Goal: Book appointment/travel/reservation

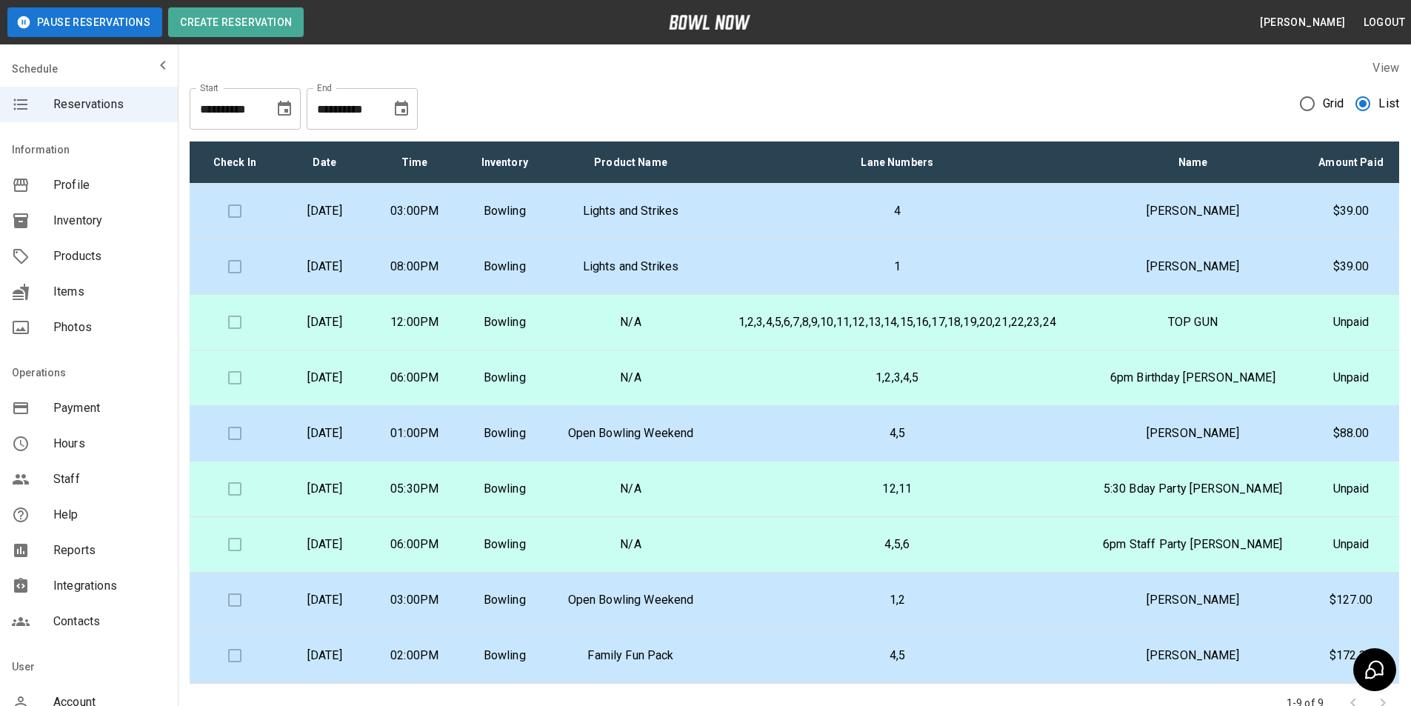
click at [614, 331] on td "N/A" at bounding box center [631, 323] width 162 height 56
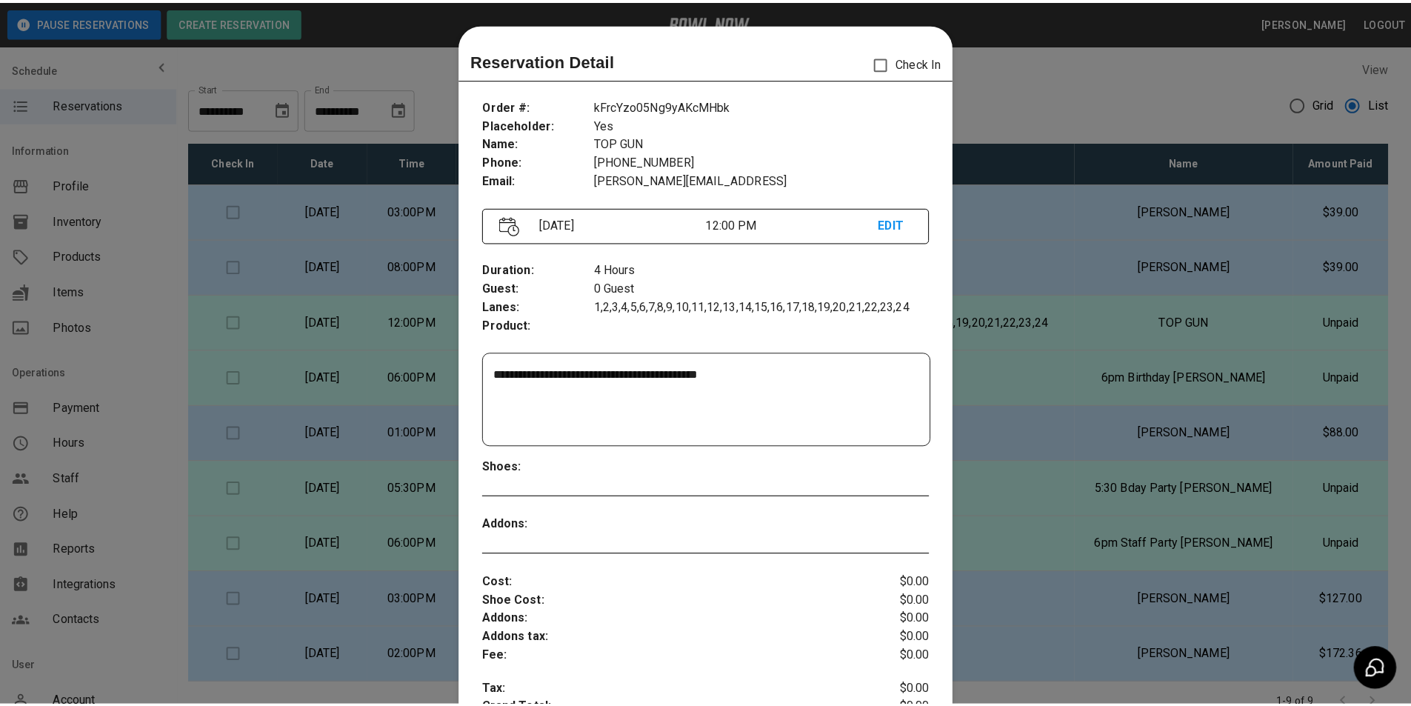
scroll to position [24, 0]
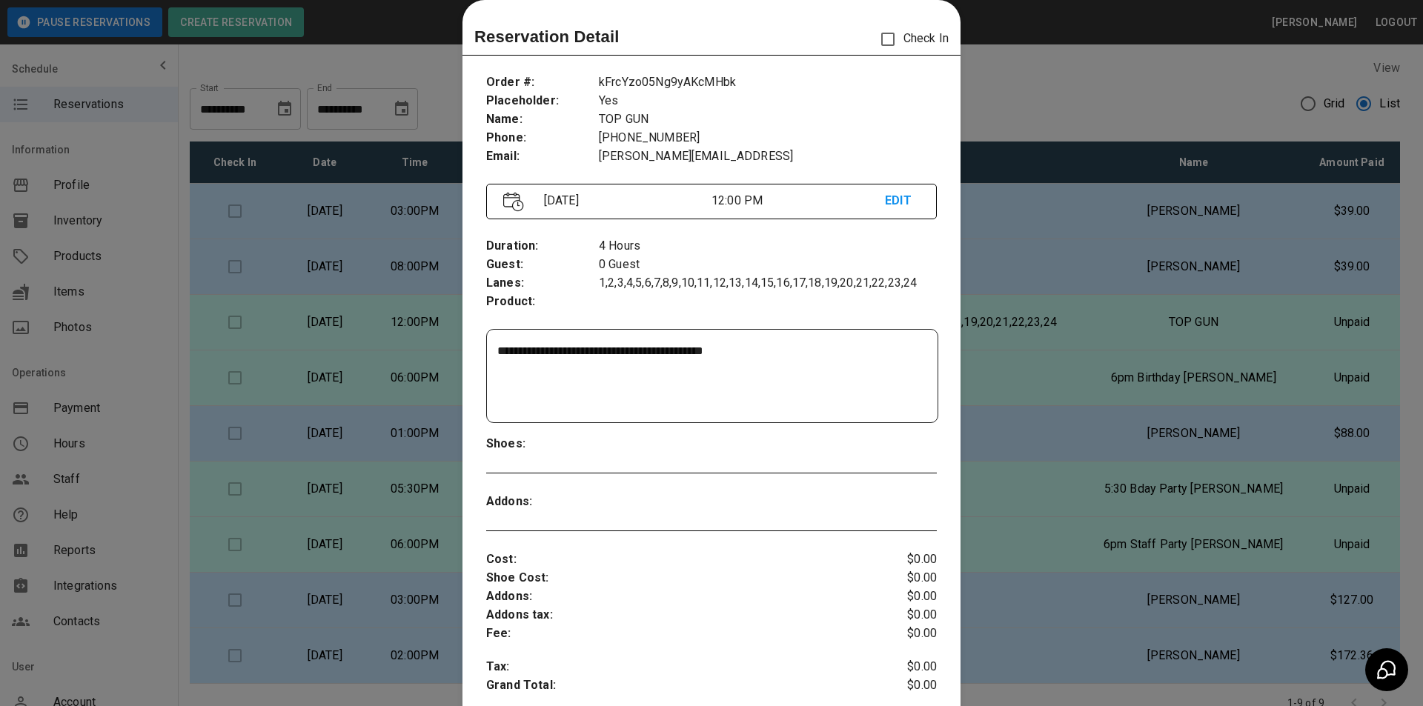
click at [400, 319] on div at bounding box center [711, 353] width 1423 height 706
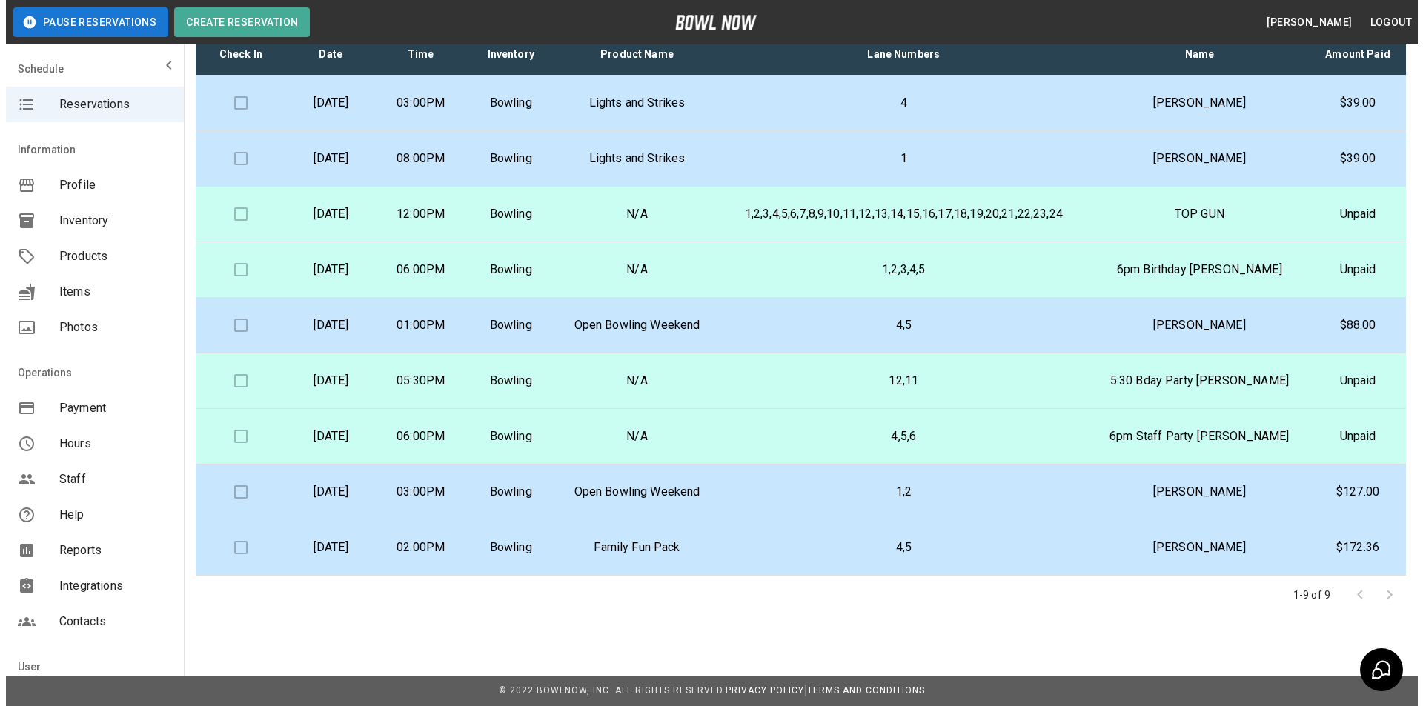
scroll to position [0, 0]
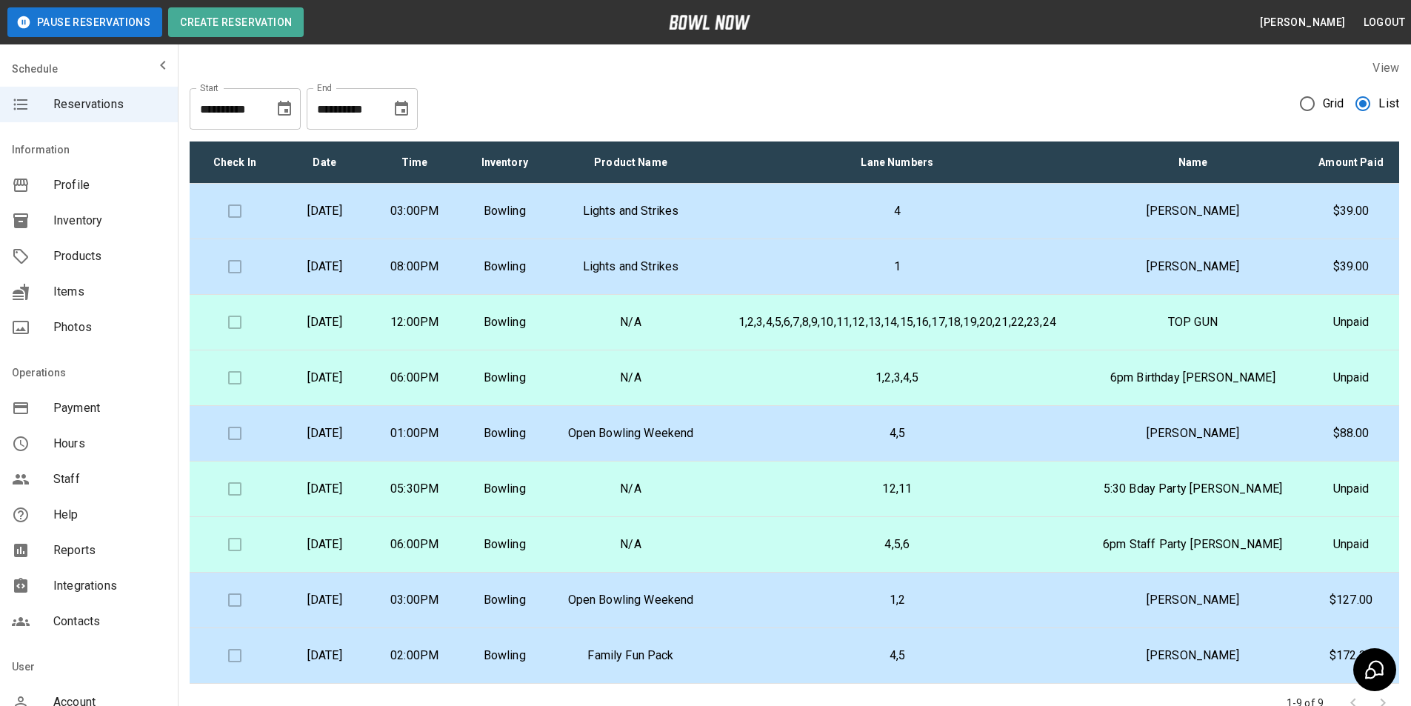
click at [292, 104] on icon "Choose date, selected date is Aug 13, 2025" at bounding box center [285, 109] width 18 height 18
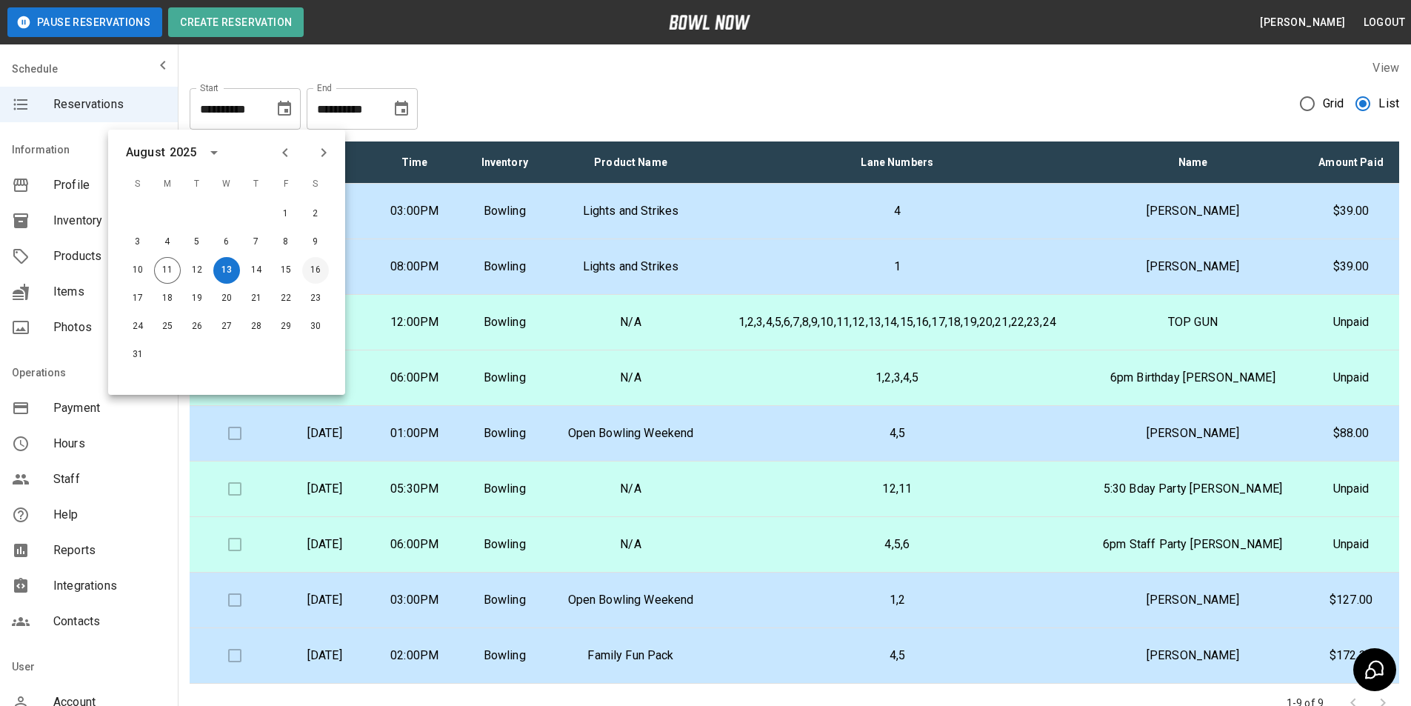
click at [315, 266] on button "16" at bounding box center [315, 270] width 27 height 27
type input "**********"
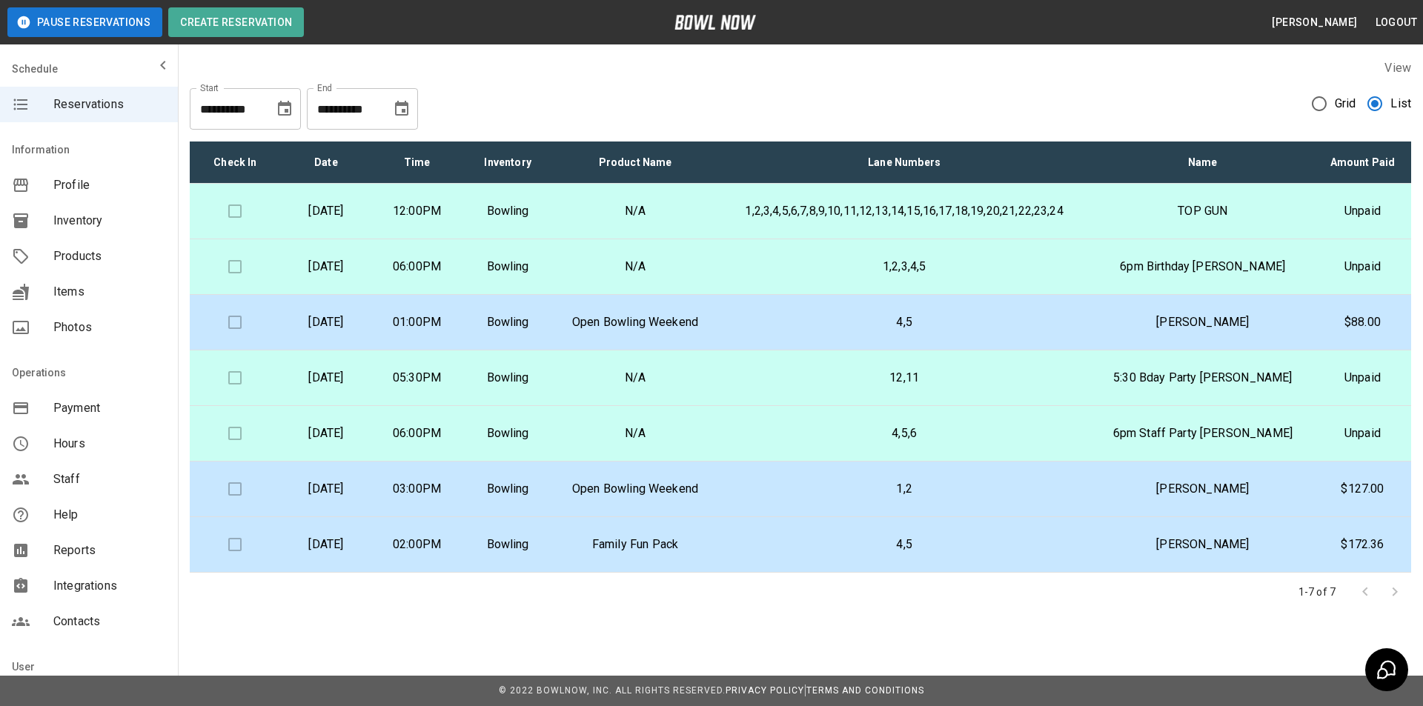
click at [398, 104] on icon "Choose date, selected date is Sep 11, 2025" at bounding box center [401, 108] width 13 height 15
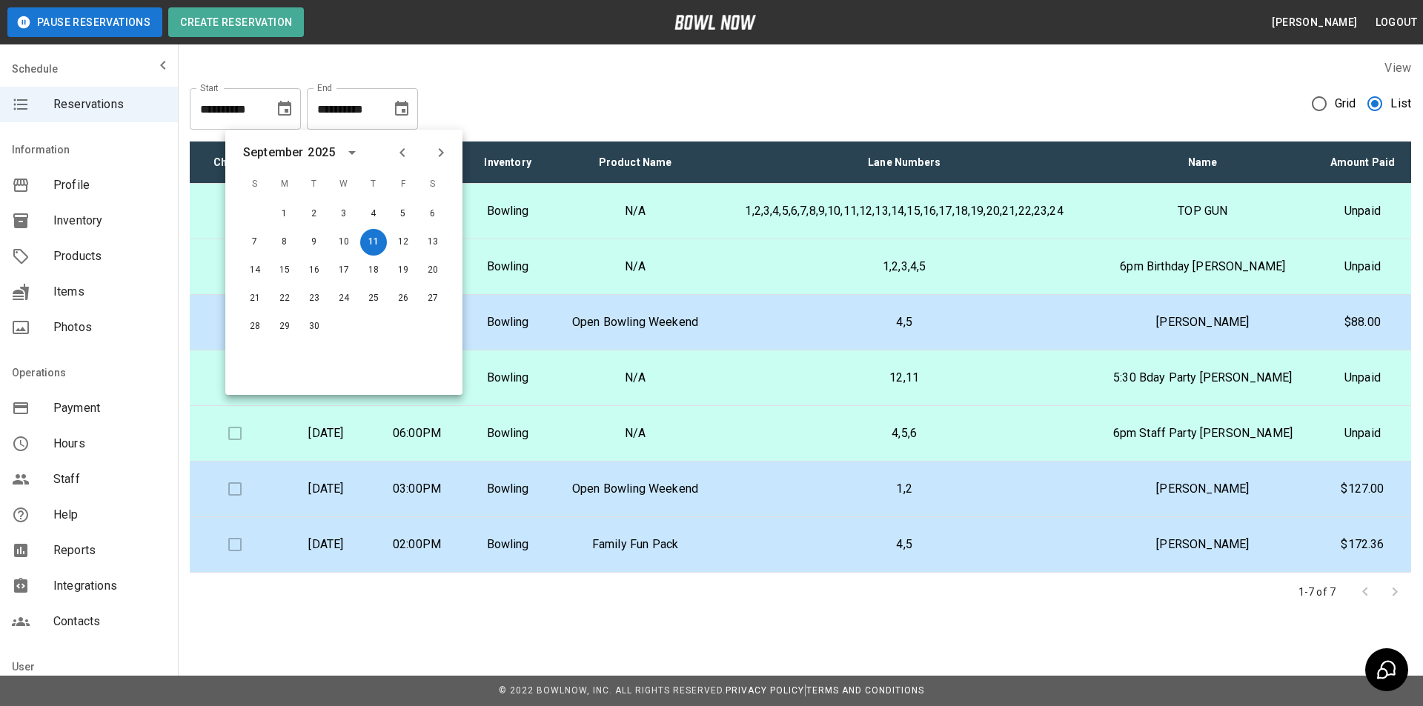
click at [401, 157] on icon "Previous month" at bounding box center [402, 153] width 18 height 18
click at [436, 275] on button "16" at bounding box center [432, 270] width 27 height 27
type input "**********"
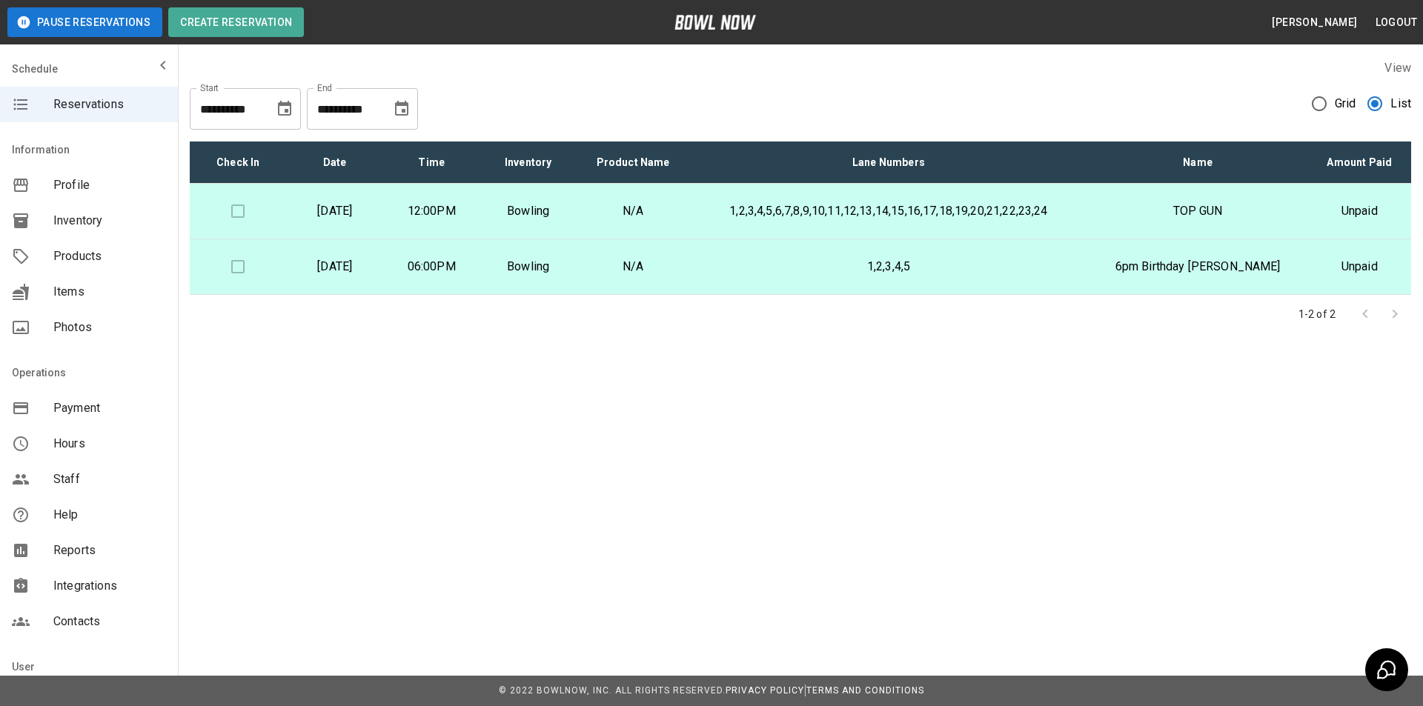
click at [468, 259] on p "06:00PM" at bounding box center [431, 267] width 73 height 18
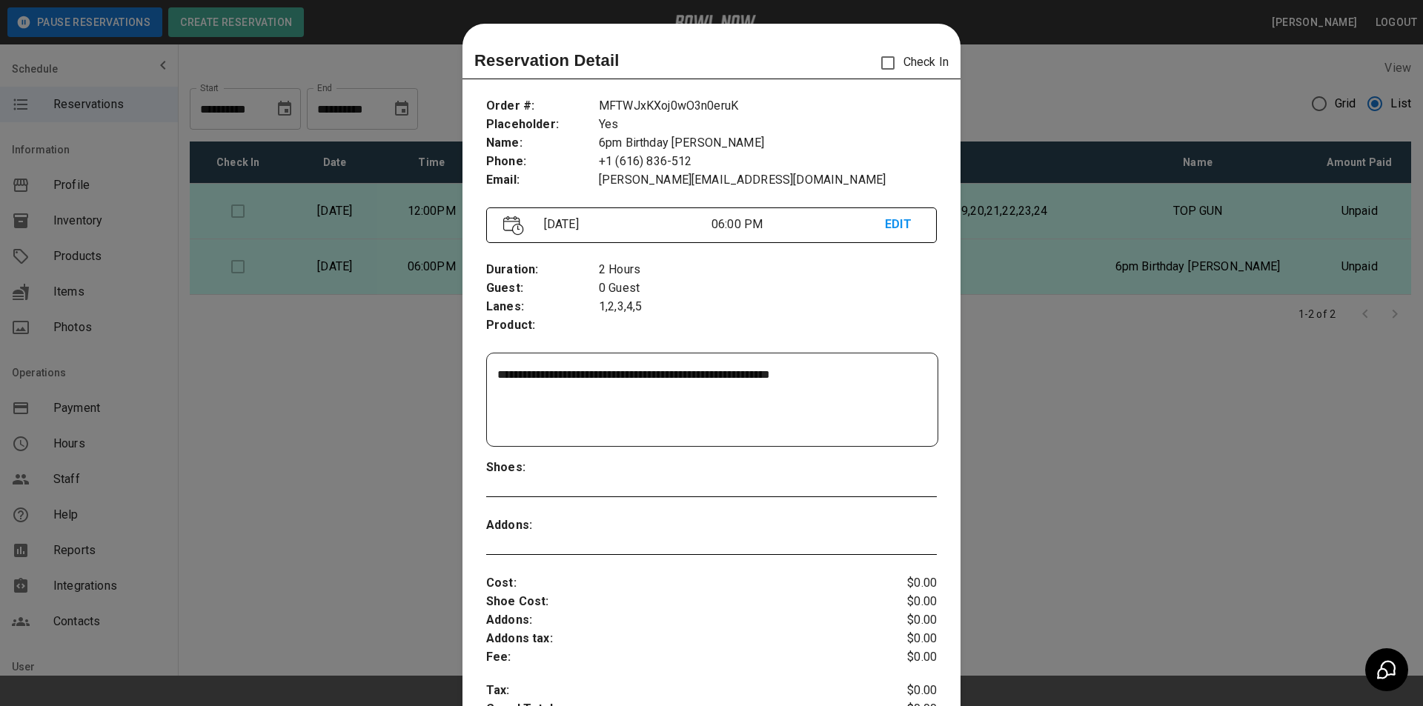
scroll to position [24, 0]
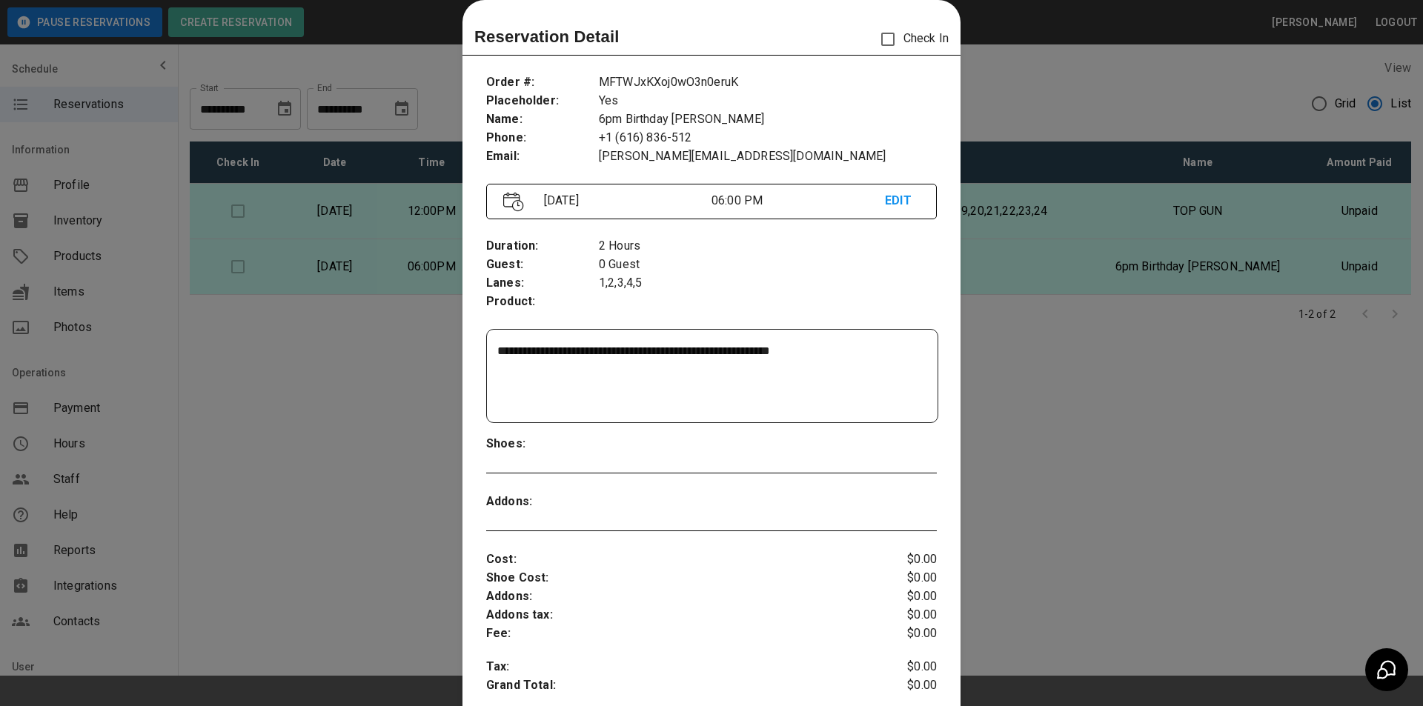
click at [414, 265] on div at bounding box center [711, 353] width 1423 height 706
